Goal: Task Accomplishment & Management: Use online tool/utility

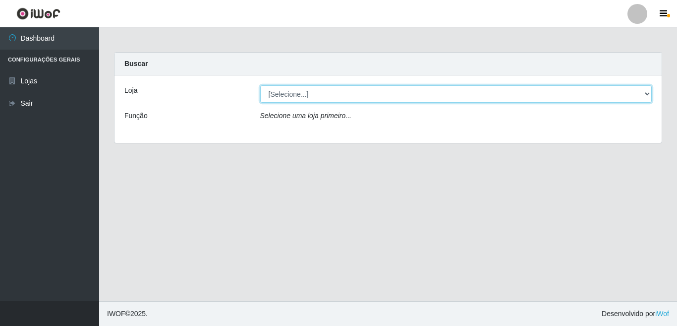
click at [648, 95] on select "[Selecione...] Rede Potiguar 3 - [GEOGRAPHIC_DATA]" at bounding box center [456, 93] width 392 height 17
select select "103"
click at [260, 85] on select "[Selecione...] Rede Potiguar 3 - [GEOGRAPHIC_DATA]" at bounding box center [456, 93] width 392 height 17
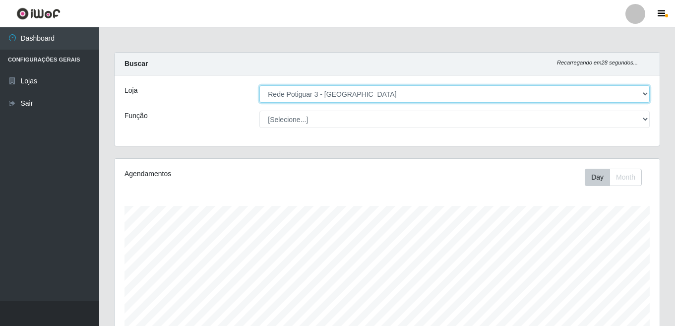
scroll to position [206, 545]
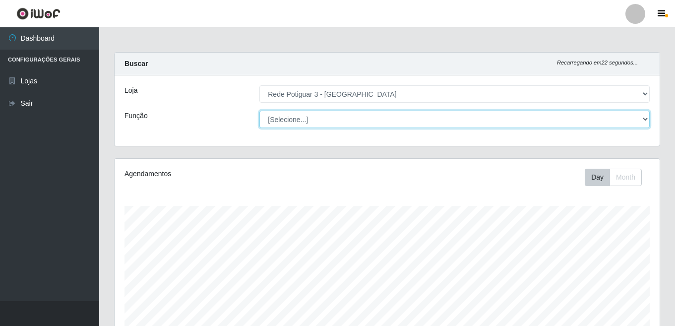
click at [646, 119] on select "[Selecione...] ASG ASG + ASG ++ Balconista Embalador Repositor Repositor + Repo…" at bounding box center [454, 119] width 390 height 17
click at [397, 116] on select "[Selecione...] ASG ASG + ASG ++ Balconista Embalador Repositor Repositor + Repo…" at bounding box center [454, 119] width 390 height 17
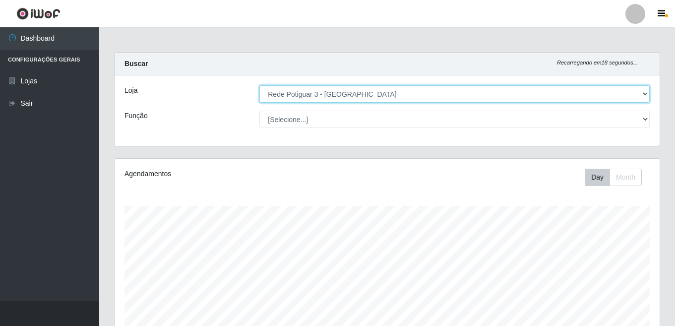
click at [644, 95] on select "[Selecione...] Rede Potiguar 3 - [GEOGRAPHIC_DATA]" at bounding box center [454, 93] width 390 height 17
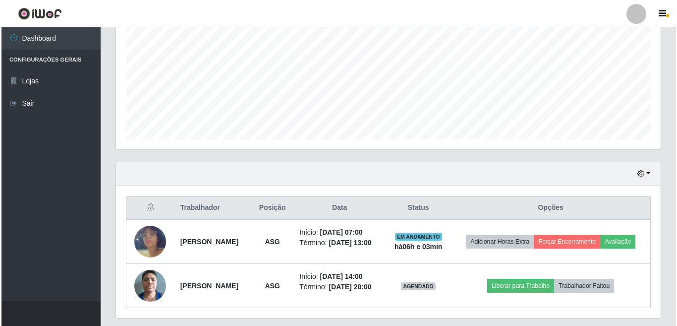
scroll to position [244, 0]
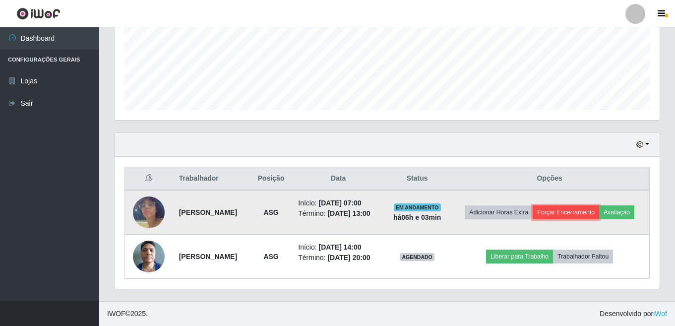
click at [591, 215] on button "Forçar Encerramento" at bounding box center [565, 212] width 66 height 14
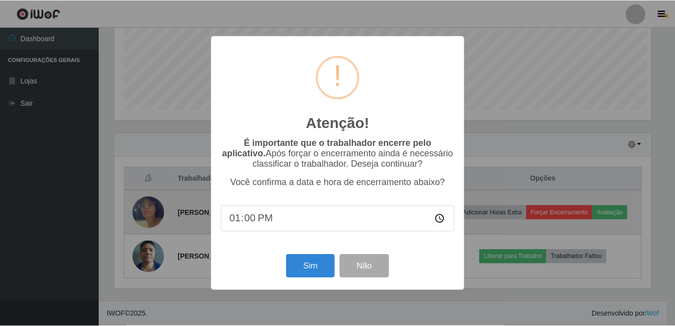
scroll to position [206, 539]
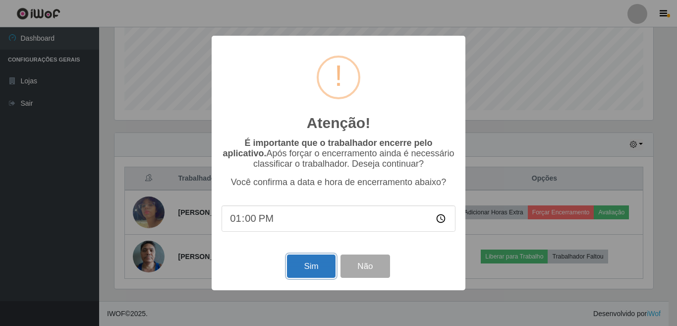
click at [311, 270] on button "Sim" at bounding box center [311, 265] width 48 height 23
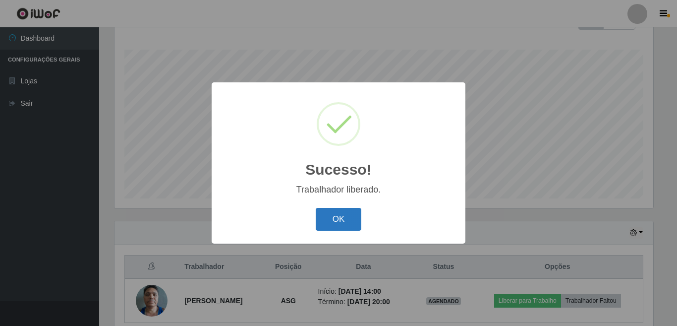
click at [346, 225] on button "OK" at bounding box center [339, 219] width 46 height 23
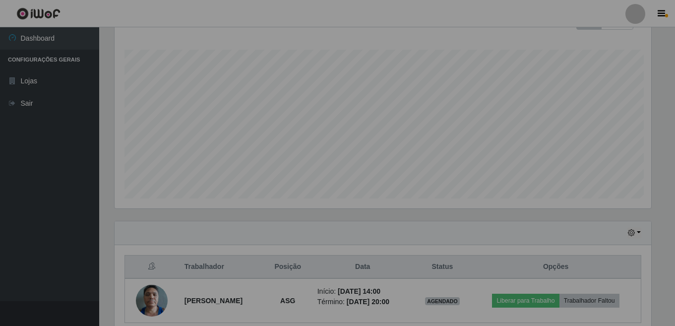
scroll to position [206, 545]
